Goal: Transaction & Acquisition: Purchase product/service

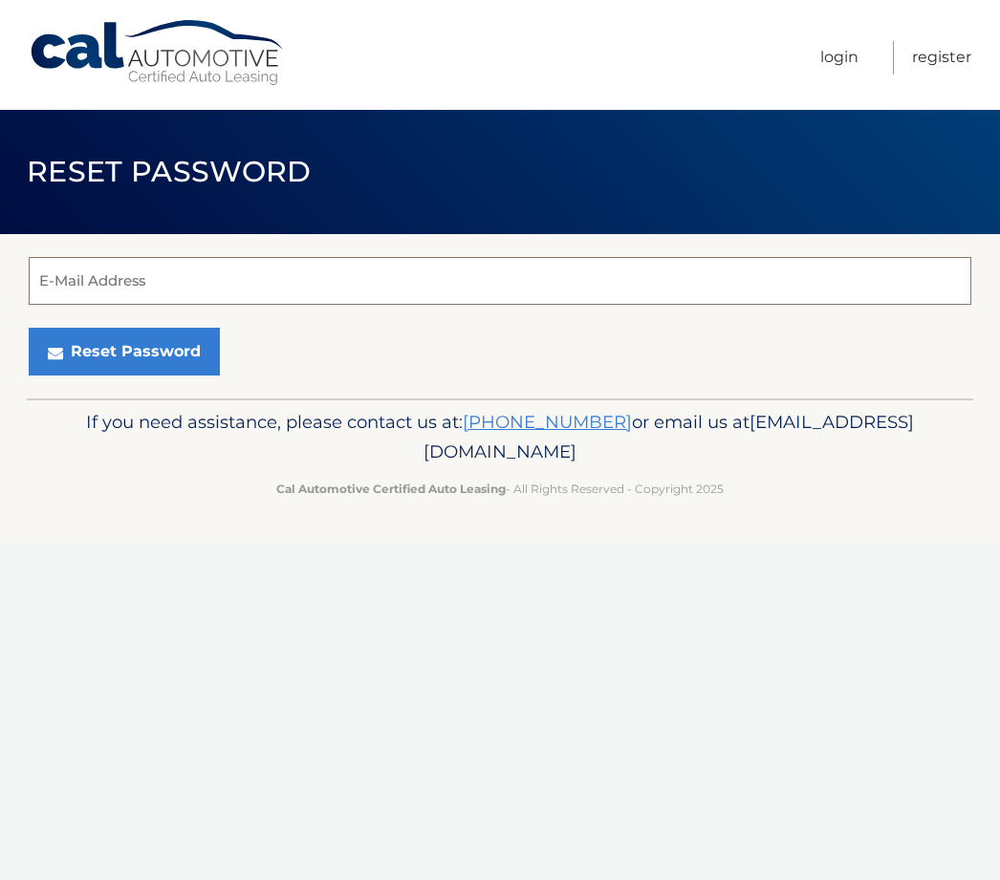
click at [692, 260] on input "E-Mail Address" at bounding box center [500, 281] width 942 height 48
type input "jocelyn.arriaga"
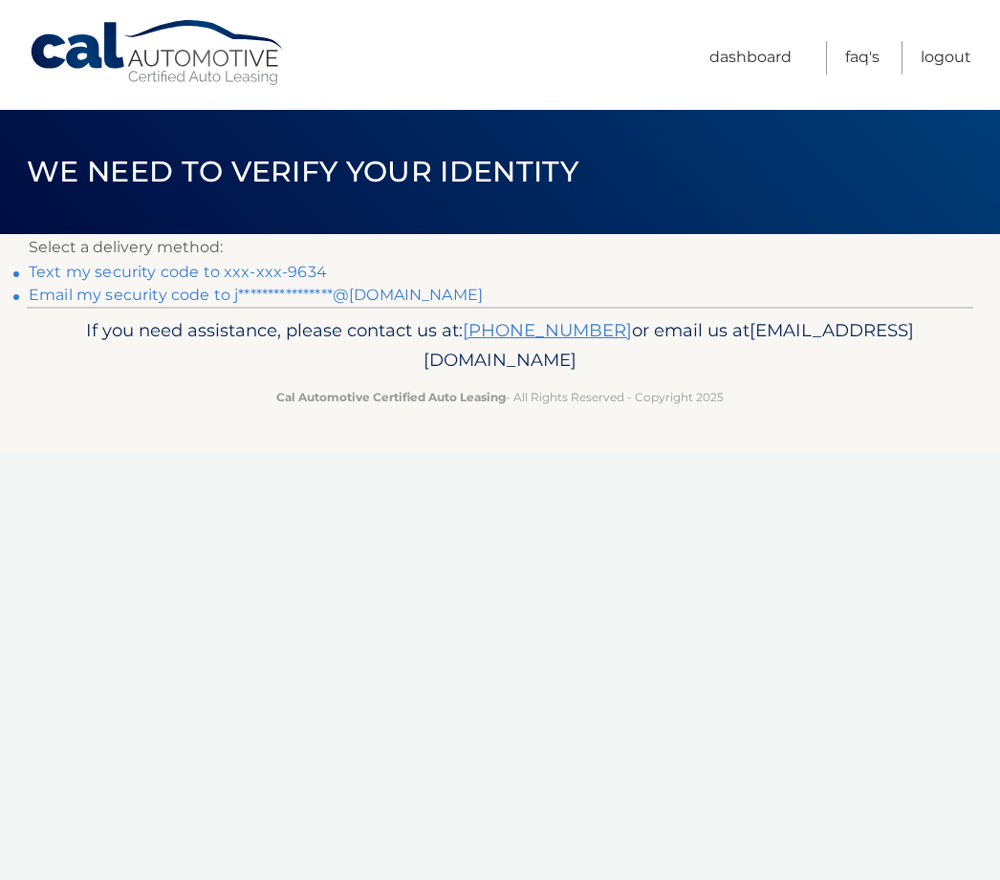
click at [286, 267] on link "Text my security code to xxx-xxx-9634" at bounding box center [178, 272] width 298 height 18
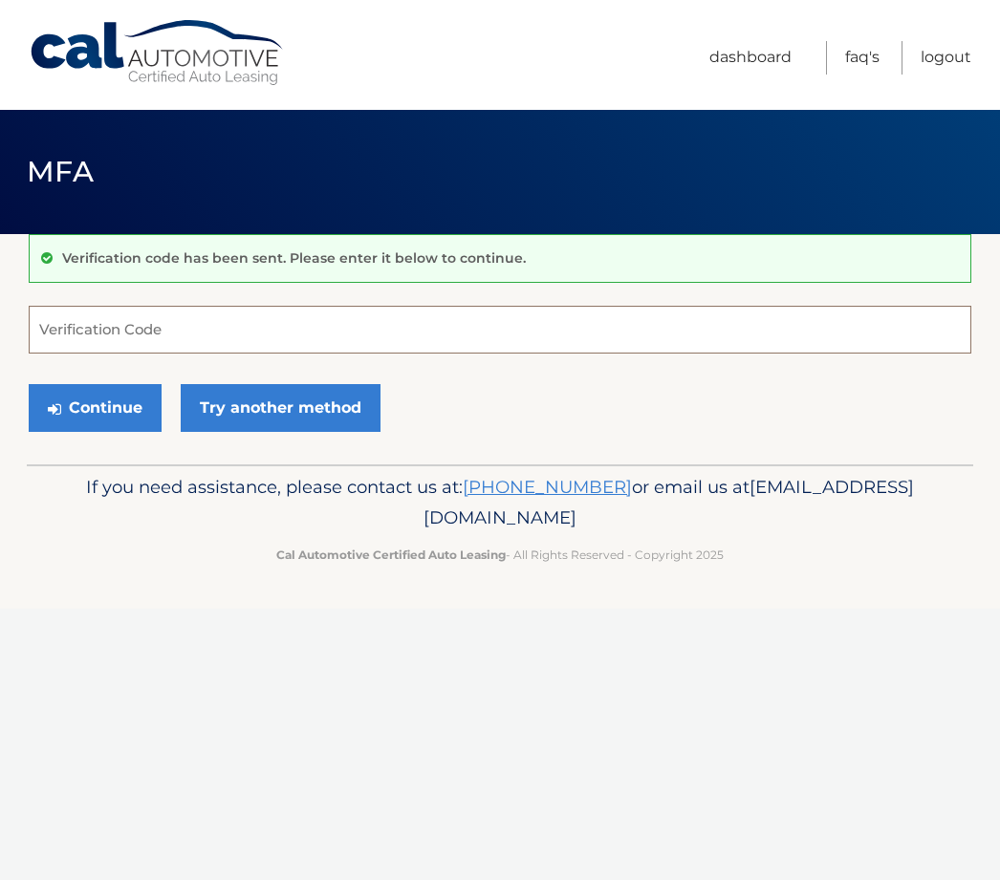
click at [309, 324] on input "Verification Code" at bounding box center [500, 330] width 942 height 48
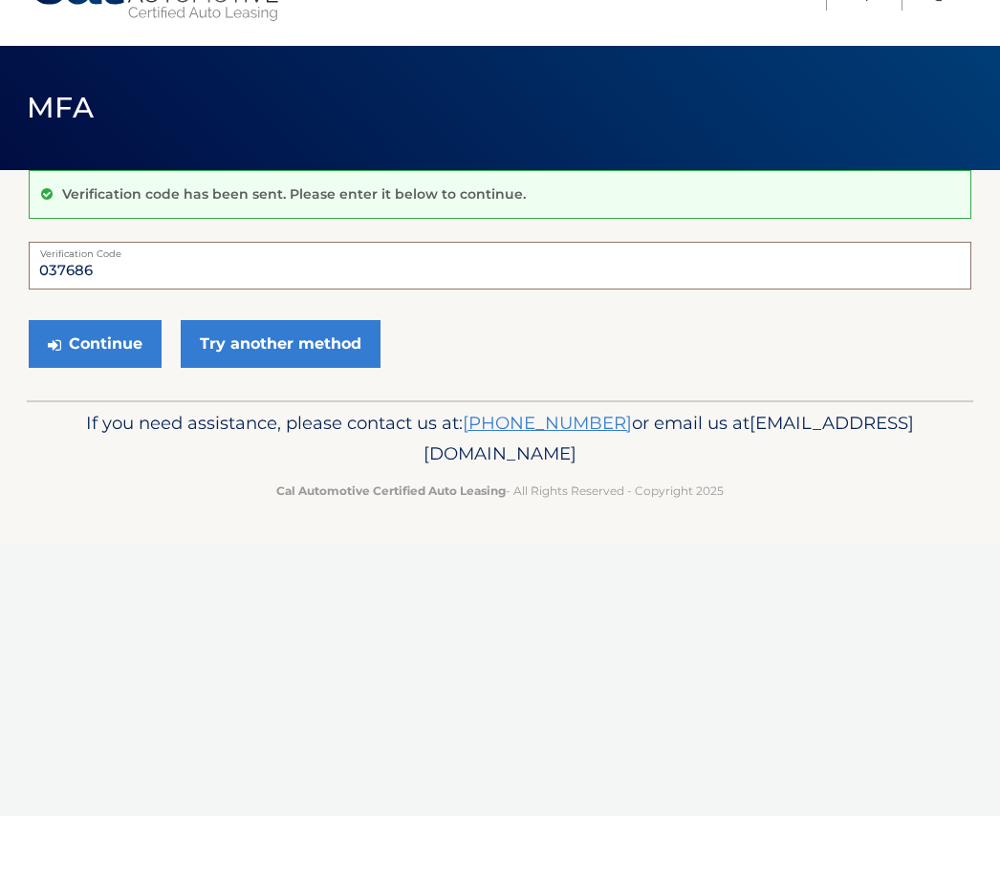
type input "037686"
click at [134, 384] on button "Continue" at bounding box center [95, 408] width 133 height 48
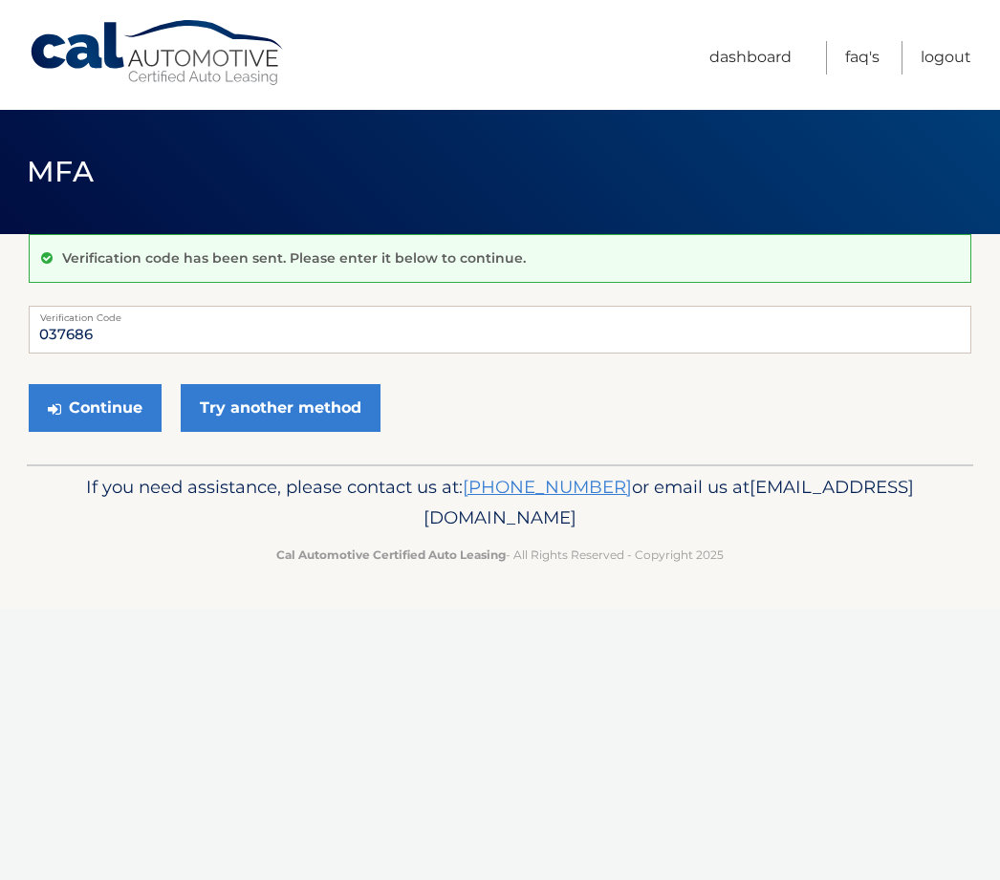
click at [120, 419] on button "Continue" at bounding box center [95, 408] width 133 height 48
click at [819, 307] on input "Verification Code" at bounding box center [500, 330] width 942 height 48
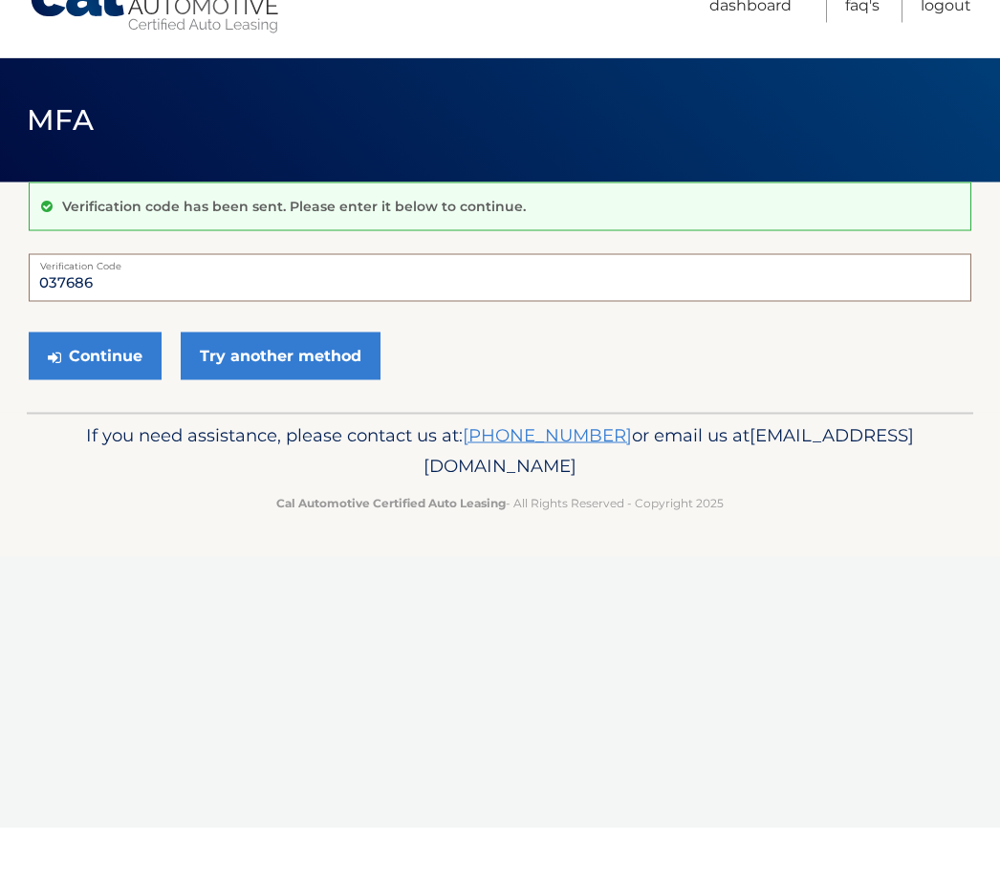
type input "037686"
click at [130, 384] on button "Continue" at bounding box center [95, 408] width 133 height 48
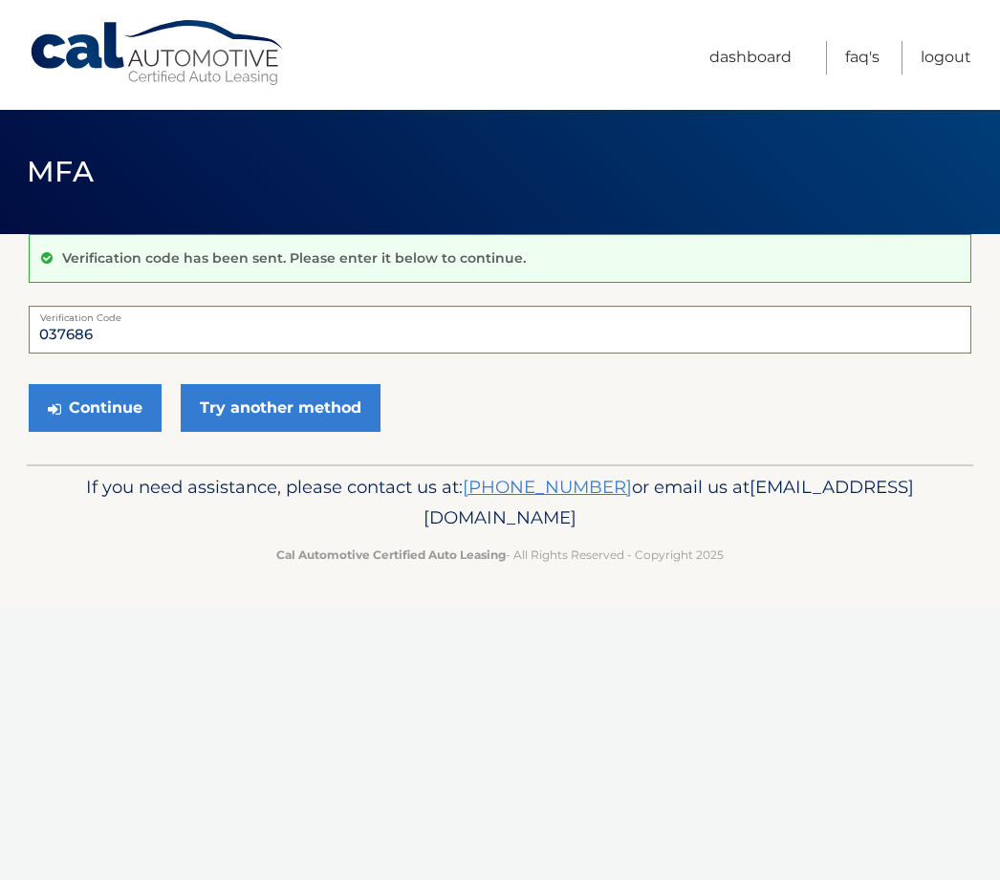
click at [750, 339] on input "037686" at bounding box center [500, 330] width 942 height 48
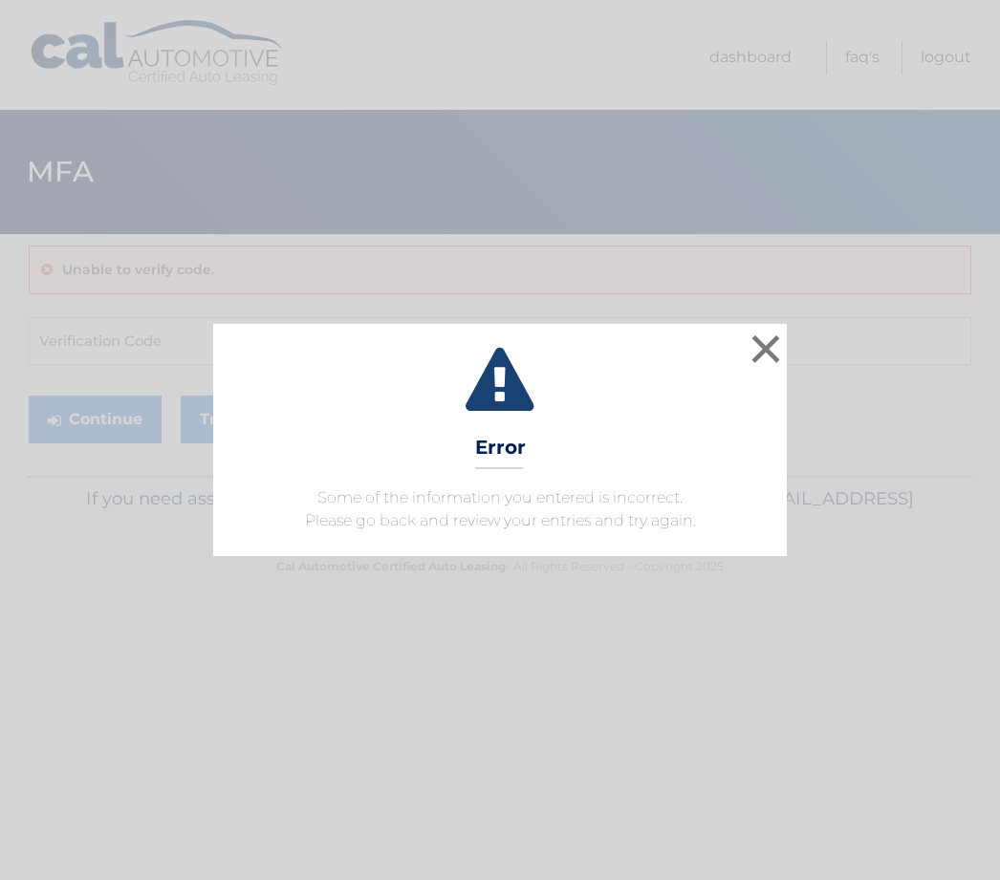
click at [780, 341] on button "×" at bounding box center [765, 349] width 38 height 38
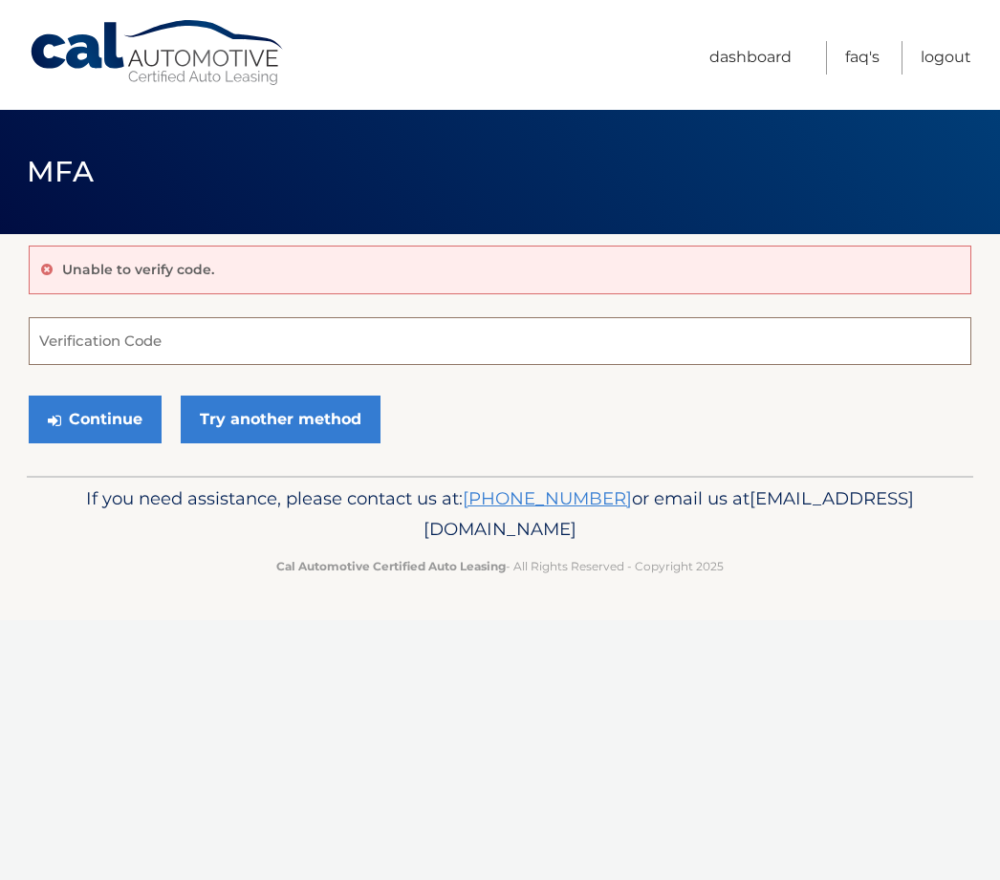
click at [624, 334] on input "Verification Code" at bounding box center [500, 341] width 942 height 48
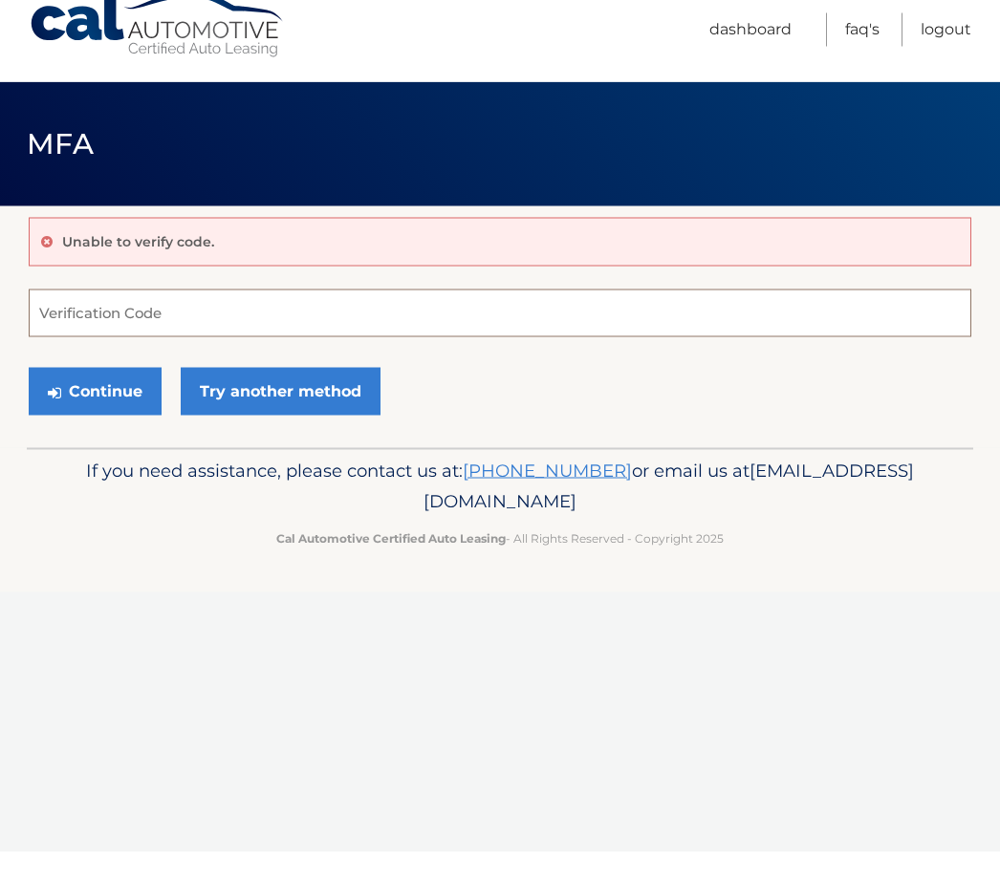
click at [352, 317] on input "Verification Code" at bounding box center [500, 341] width 942 height 48
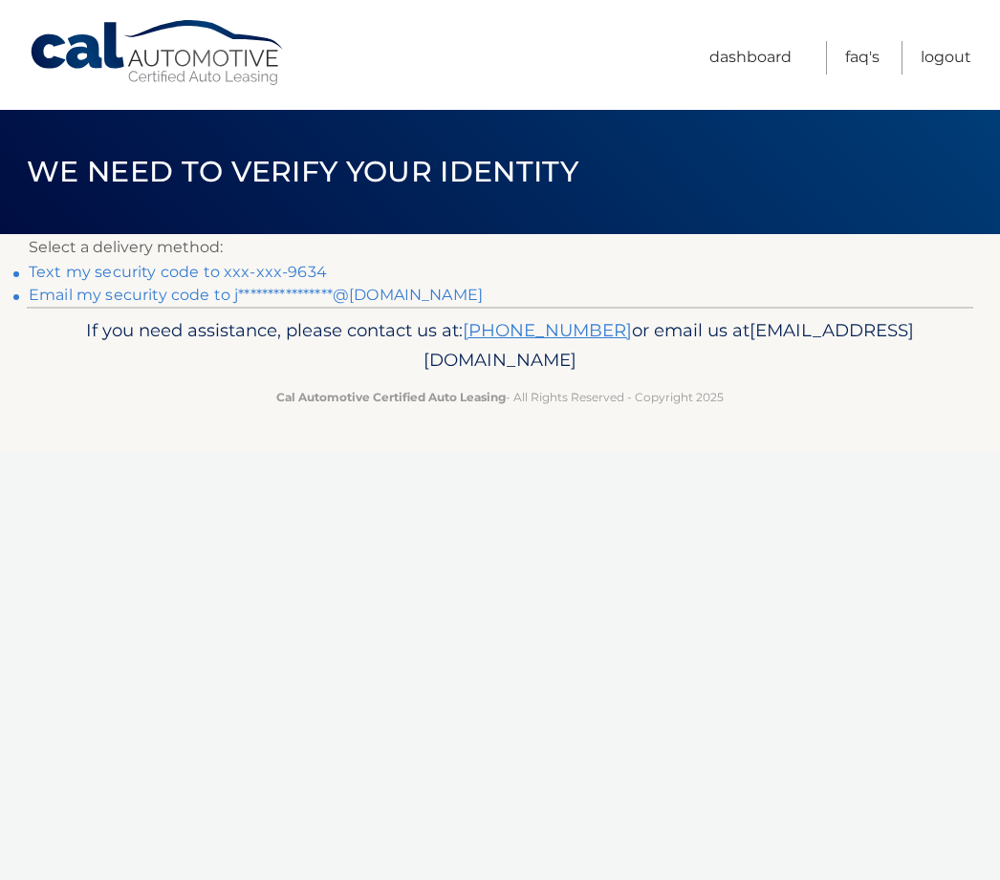
click at [269, 269] on link "Text my security code to xxx-xxx-9634" at bounding box center [178, 272] width 298 height 18
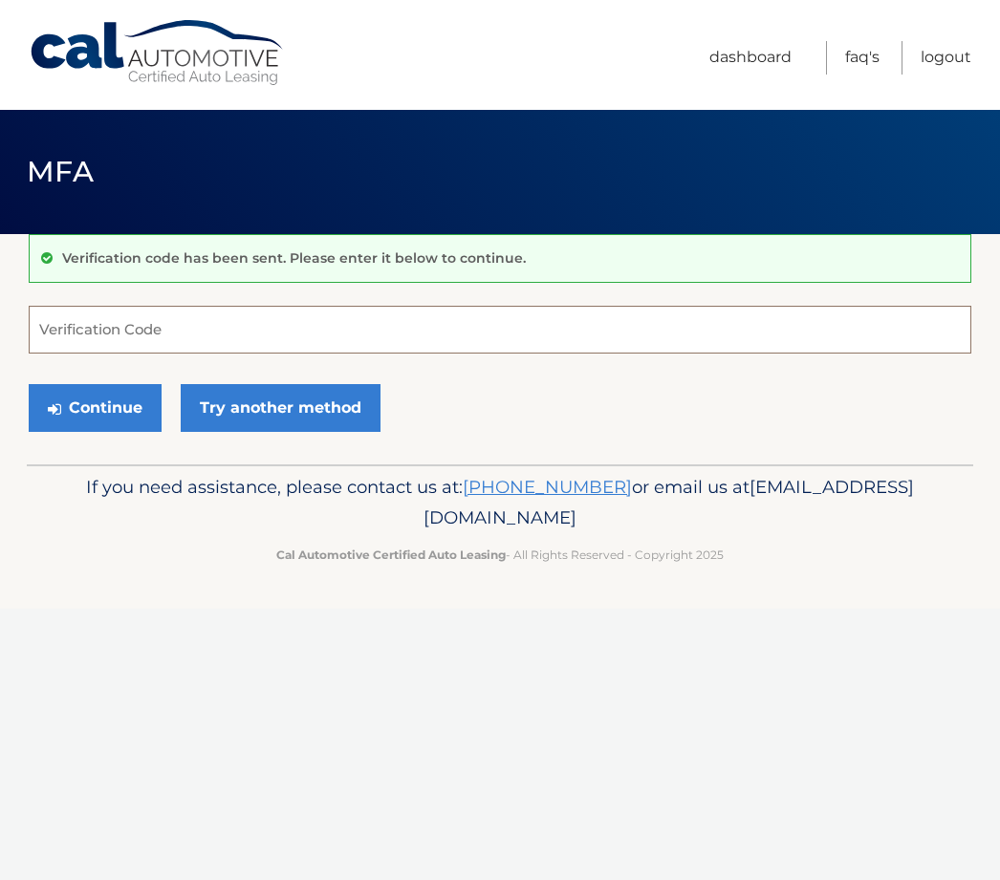
click at [904, 350] on input "Verification Code" at bounding box center [500, 330] width 942 height 48
type input "988683"
click at [124, 387] on button "Continue" at bounding box center [95, 408] width 133 height 48
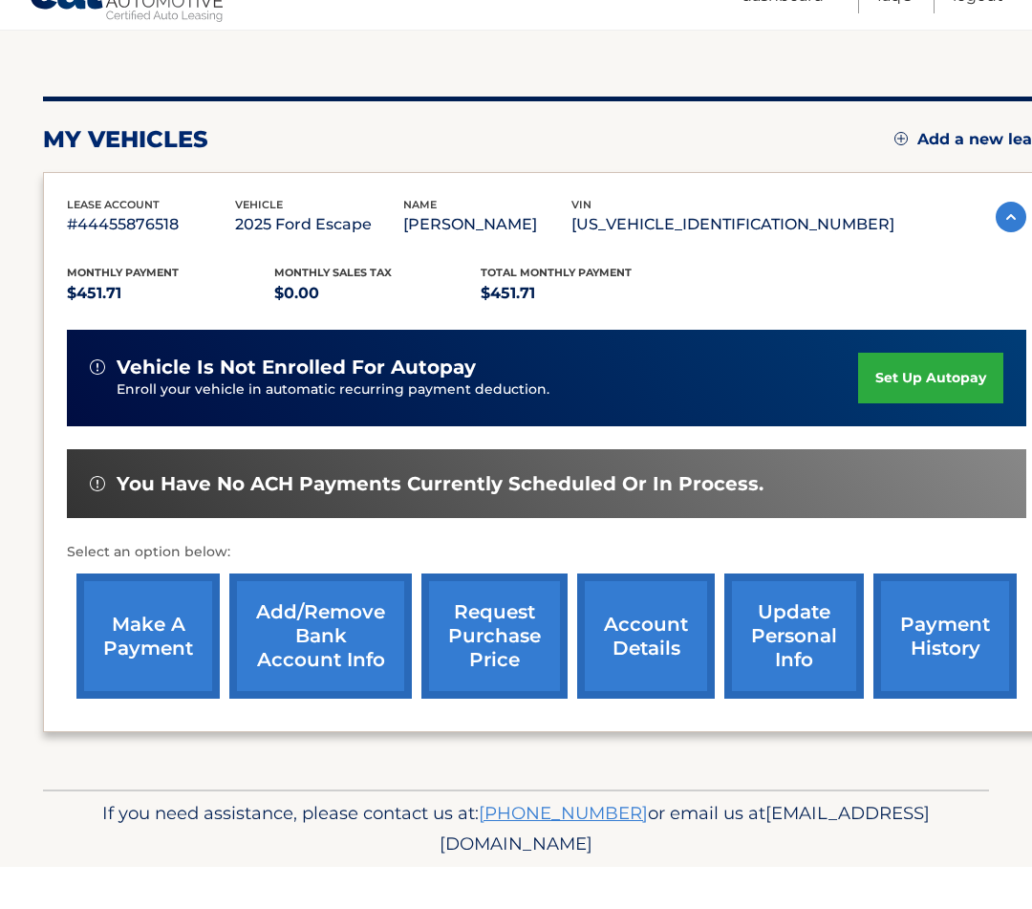
scroll to position [181, 0]
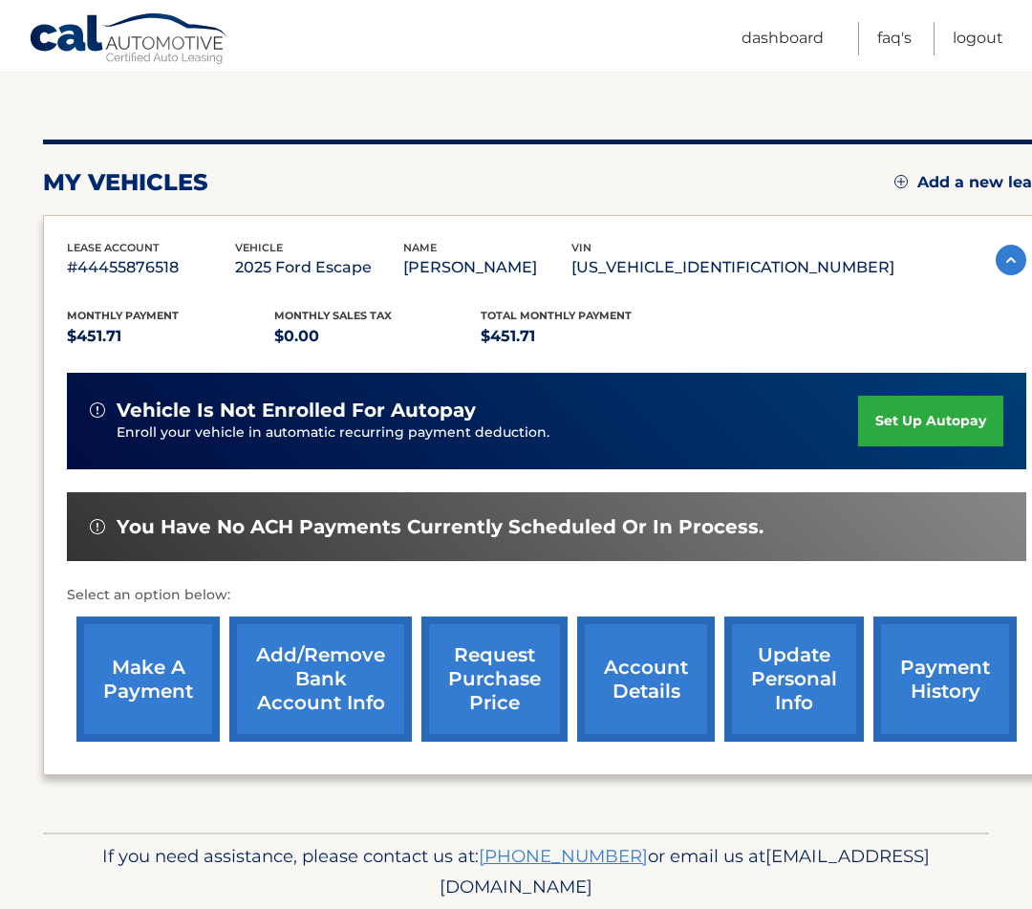
click at [161, 699] on link "make a payment" at bounding box center [147, 678] width 143 height 125
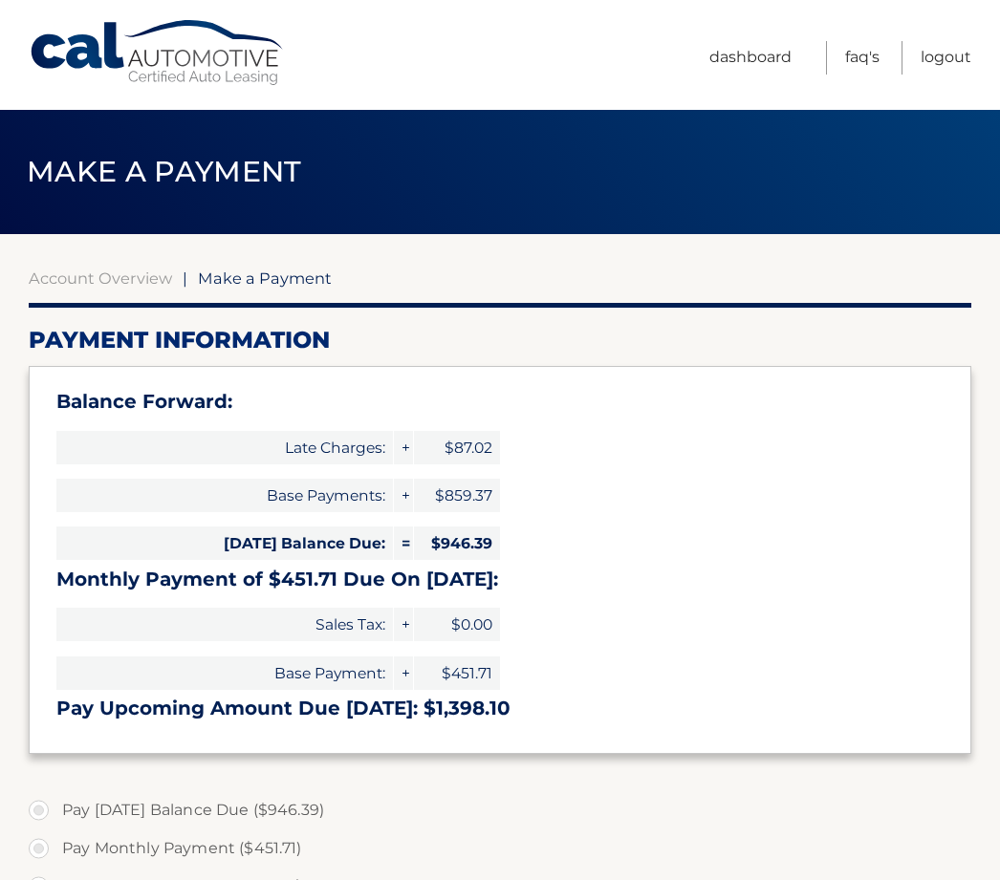
select select "NWFhYzA2ZWEtN2U0Ny00ODU3LTkyZWEtZjI5YWQxZjdjNTlm"
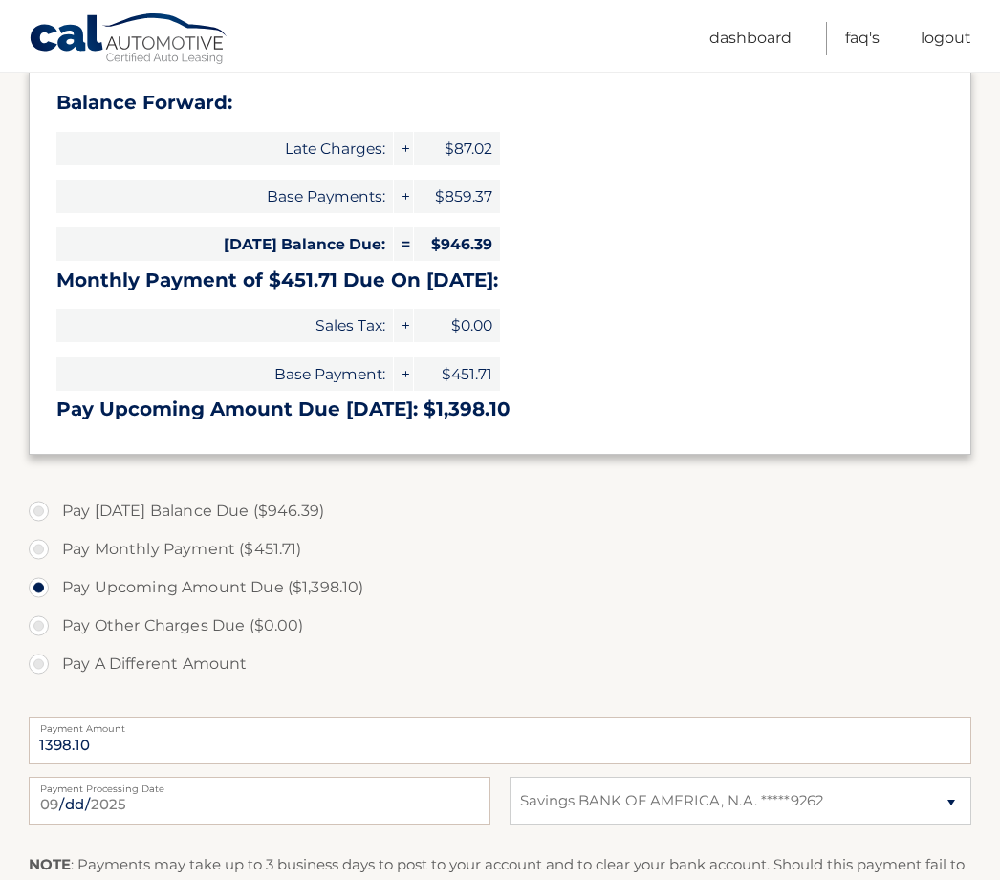
scroll to position [323, 0]
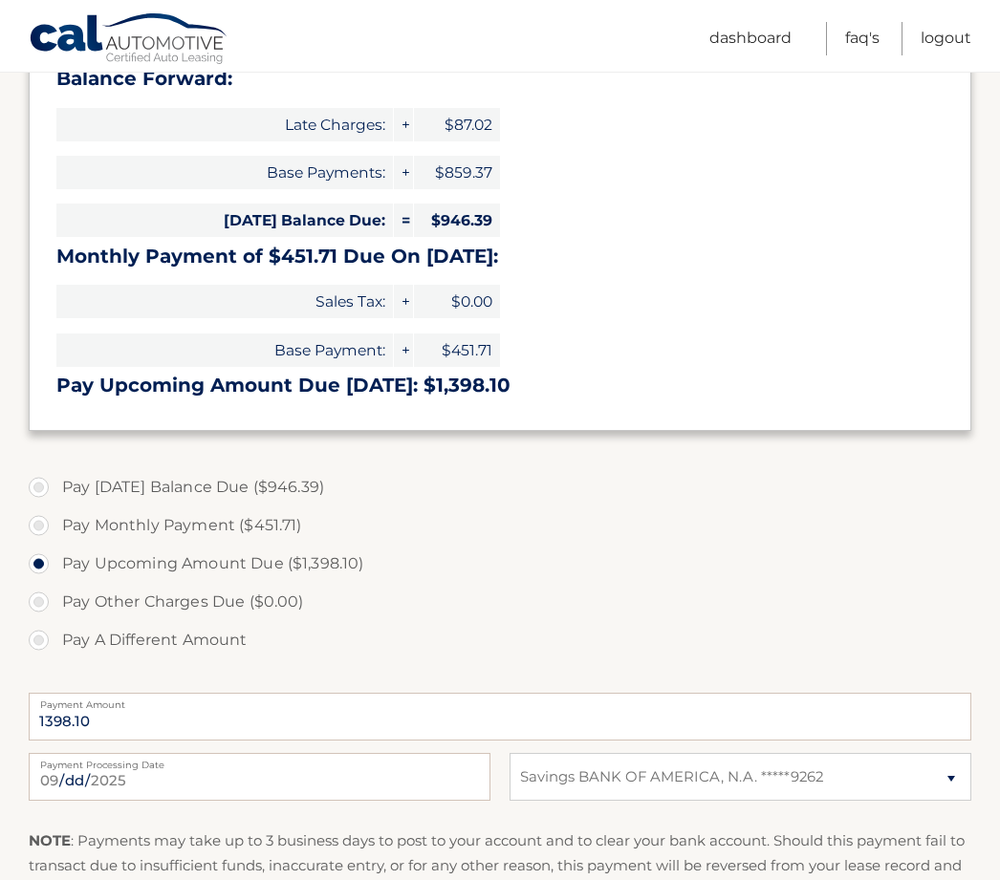
click at [323, 468] on label "Pay [DATE] Balance Due ($946.39)" at bounding box center [500, 487] width 942 height 38
click at [55, 468] on input "Pay [DATE] Balance Due ($946.39)" at bounding box center [45, 483] width 19 height 31
radio input "true"
type input "946.39"
click at [278, 490] on label "Pay Today's Balance Due ($946.39)" at bounding box center [500, 487] width 942 height 38
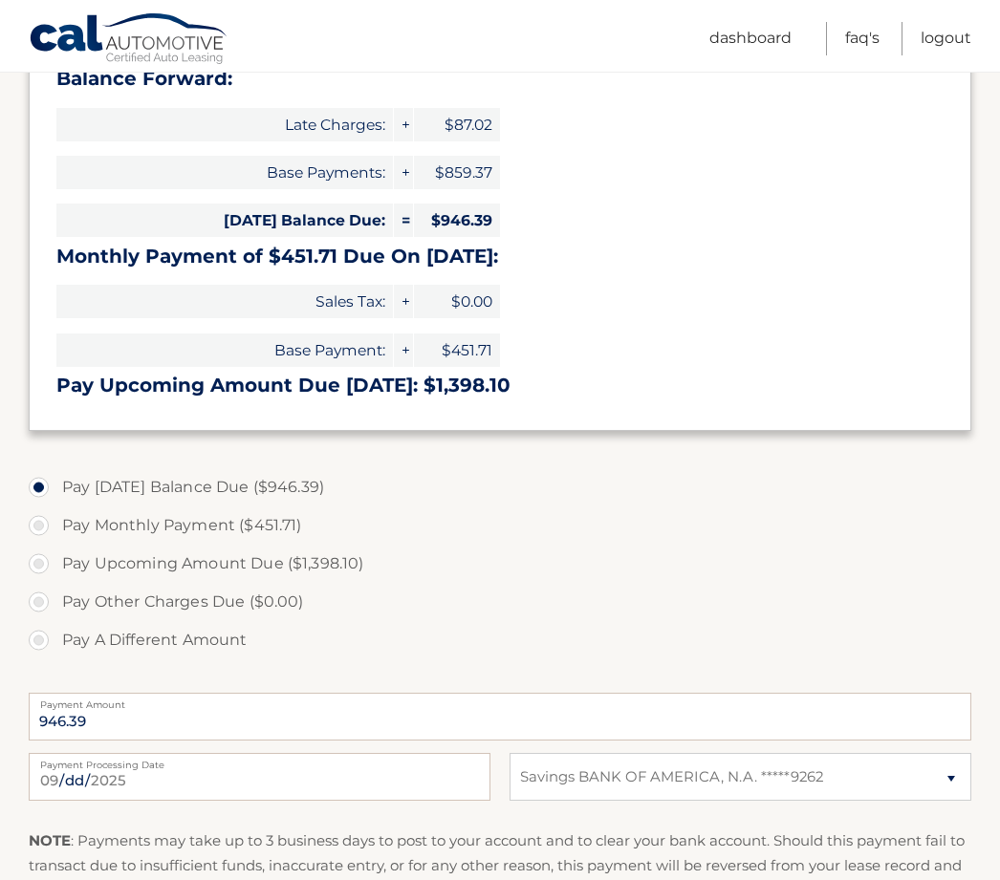
click at [55, 490] on input "Pay Today's Balance Due ($946.39)" at bounding box center [45, 483] width 19 height 31
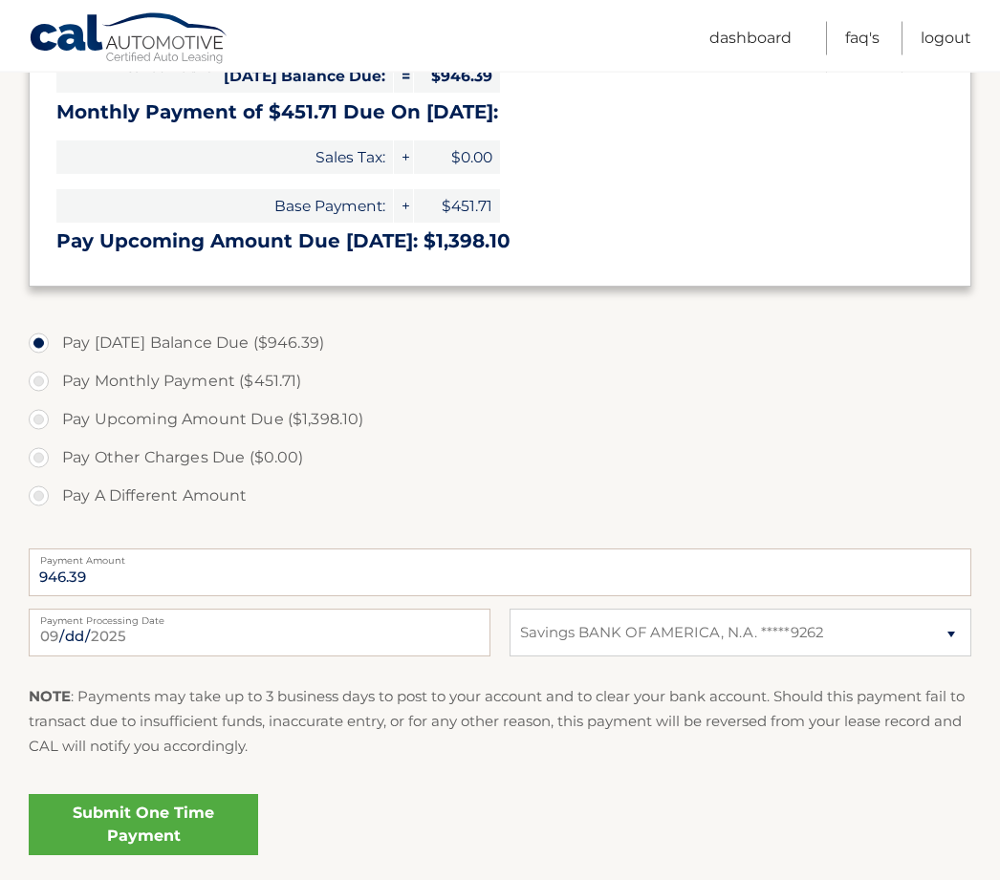
scroll to position [497, 0]
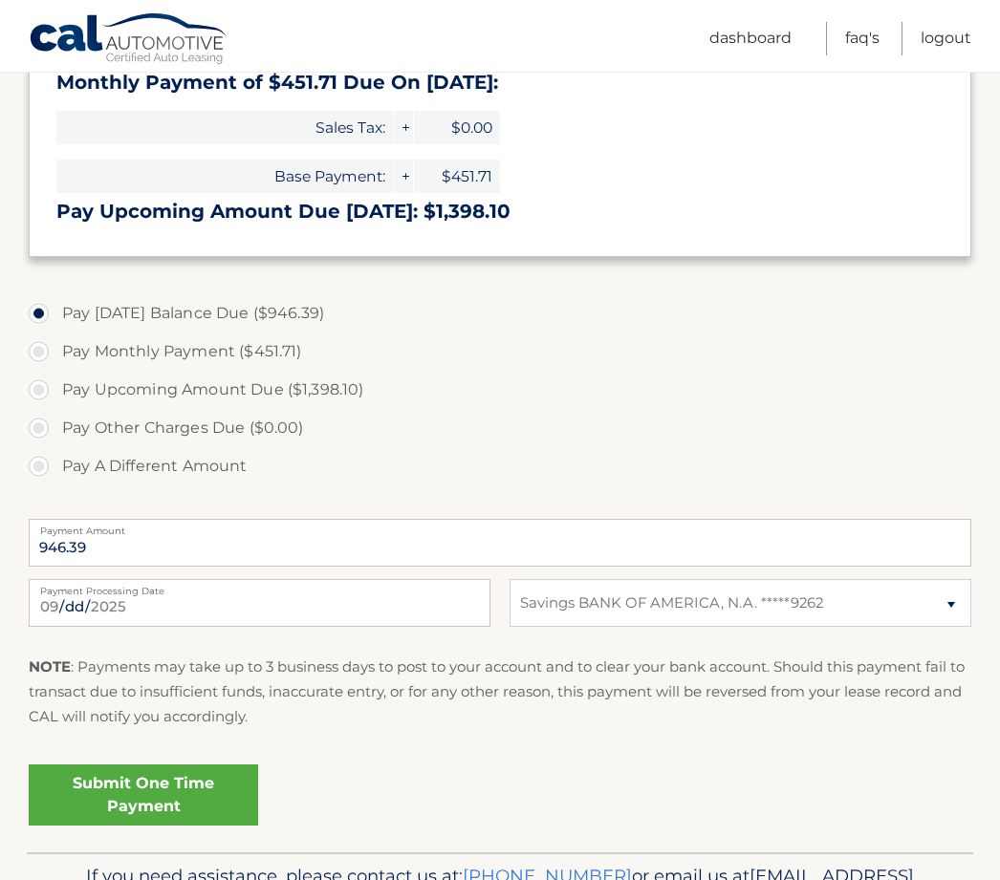
click at [152, 784] on link "Submit One Time Payment" at bounding box center [143, 794] width 229 height 61
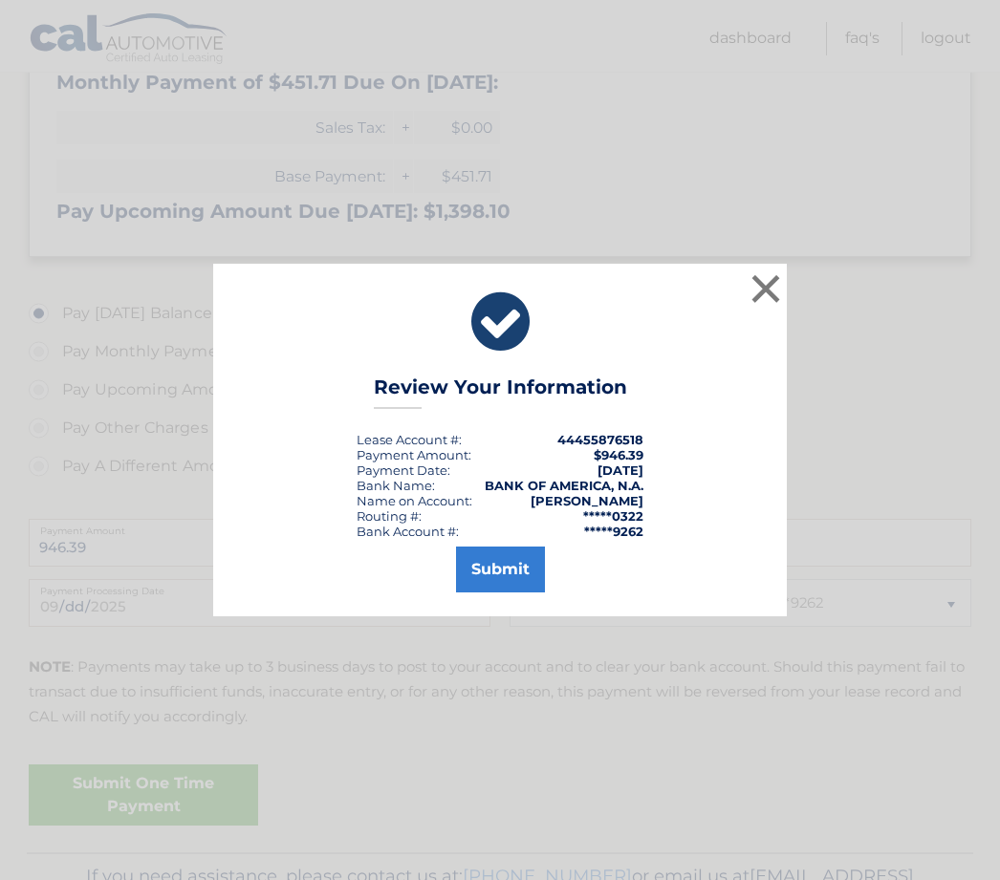
click at [489, 584] on button "Submit" at bounding box center [500, 570] width 89 height 46
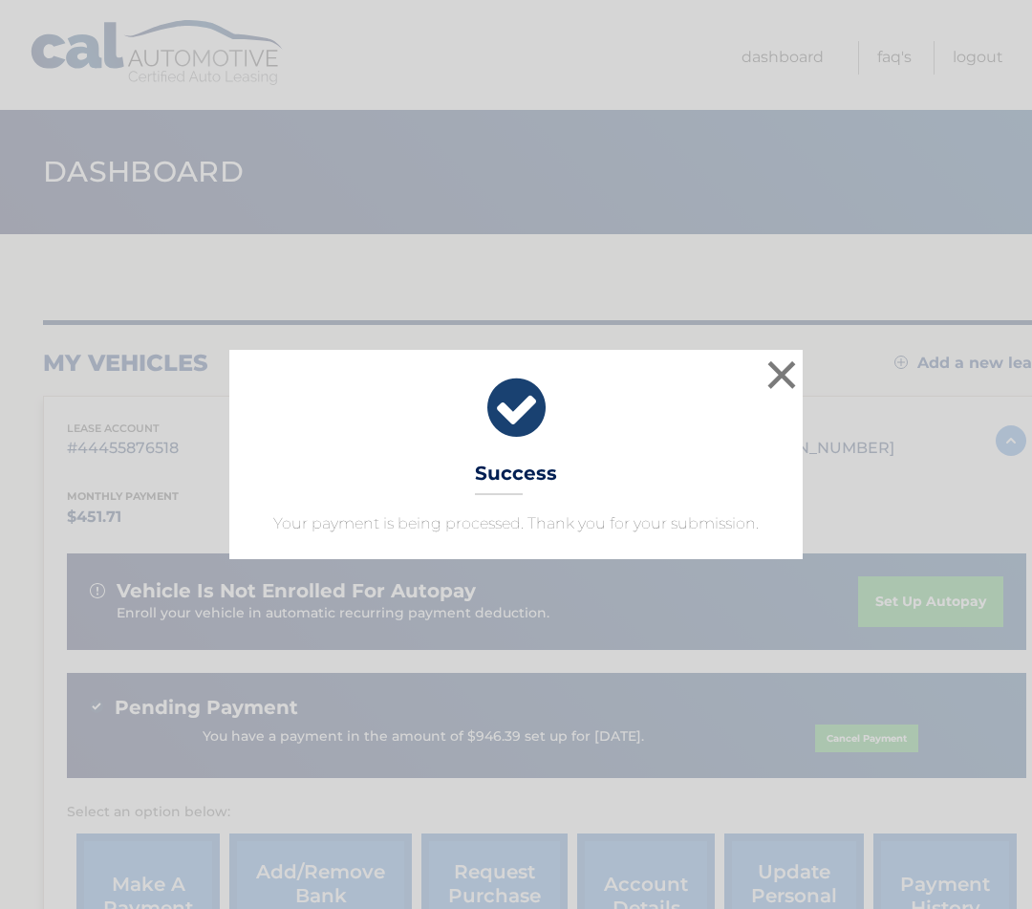
click at [790, 371] on button "×" at bounding box center [782, 374] width 38 height 38
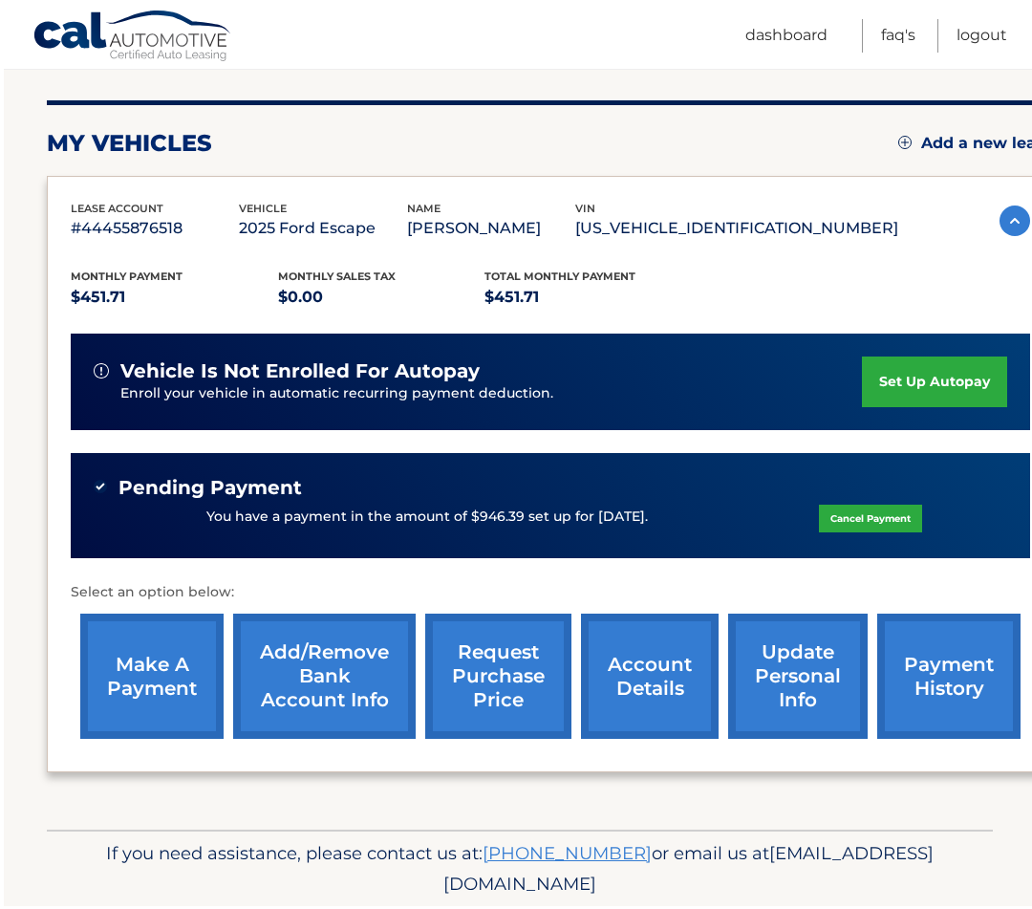
scroll to position [216, 0]
